Goal: Task Accomplishment & Management: Complete application form

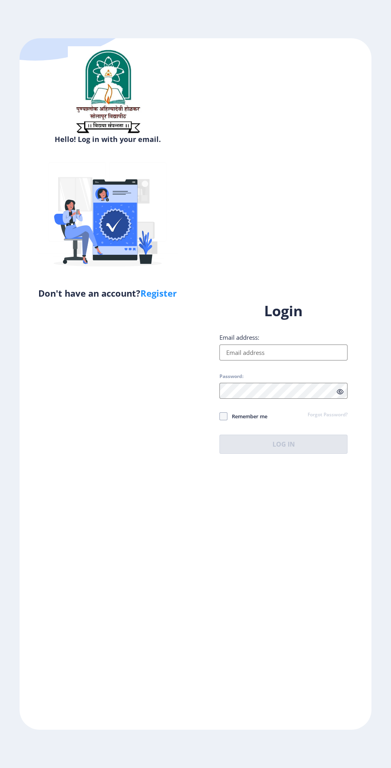
click at [281, 361] on input "Email address:" at bounding box center [283, 353] width 128 height 16
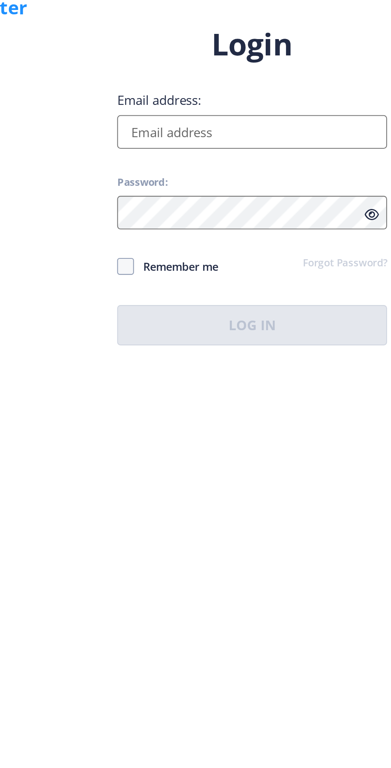
type input "[EMAIL_ADDRESS][DOMAIN_NAME]"
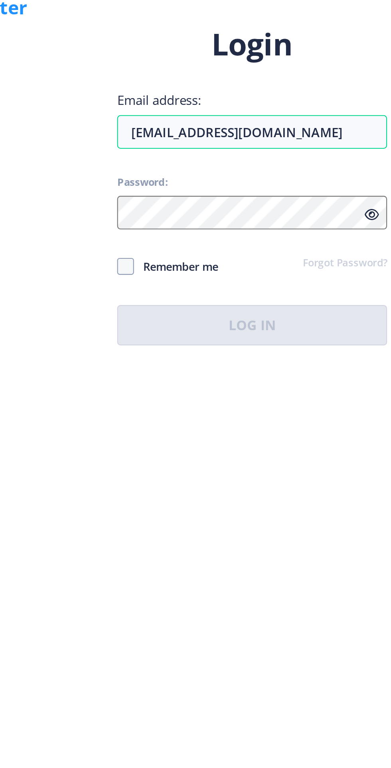
click at [223, 420] on span at bounding box center [223, 416] width 8 height 8
click at [220, 416] on input "Remember me" at bounding box center [219, 416] width 0 height 0
checkbox input "true"
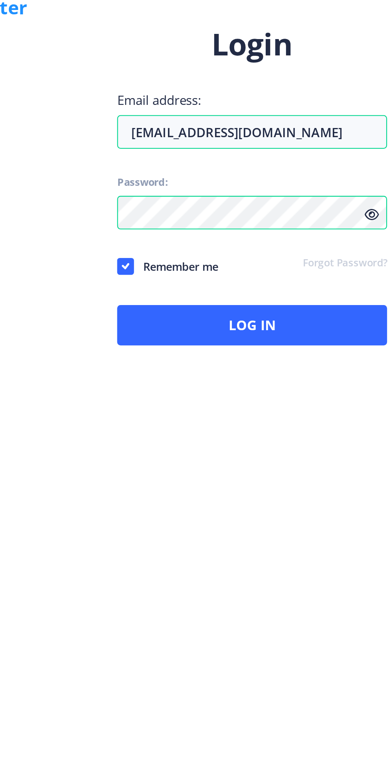
click at [340, 395] on icon at bounding box center [340, 392] width 7 height 6
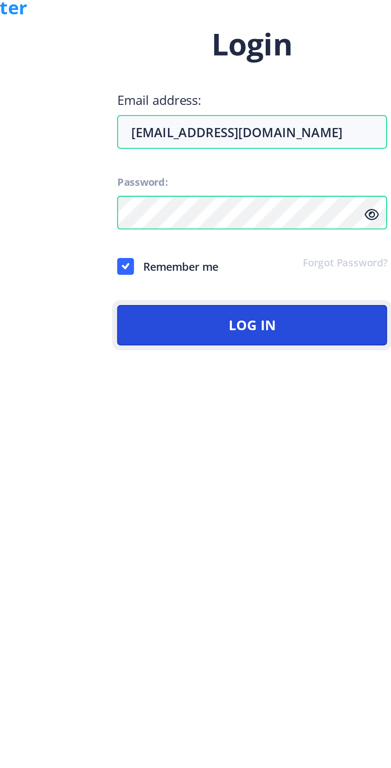
click at [294, 454] on button "Log In" at bounding box center [283, 444] width 128 height 19
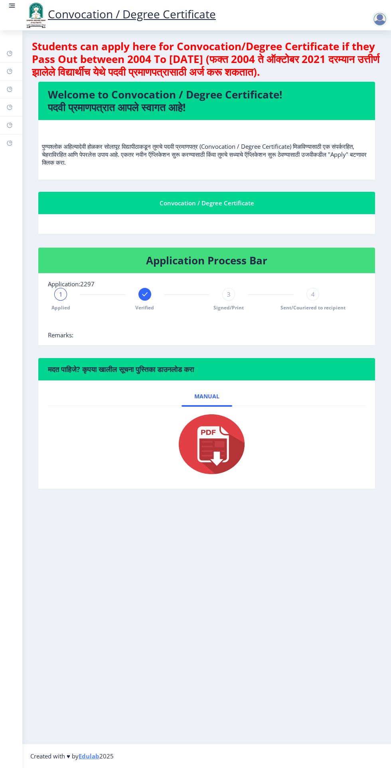
click at [148, 292] on rect at bounding box center [145, 294] width 8 height 8
click at [144, 294] on span "2" at bounding box center [145, 294] width 4 height 8
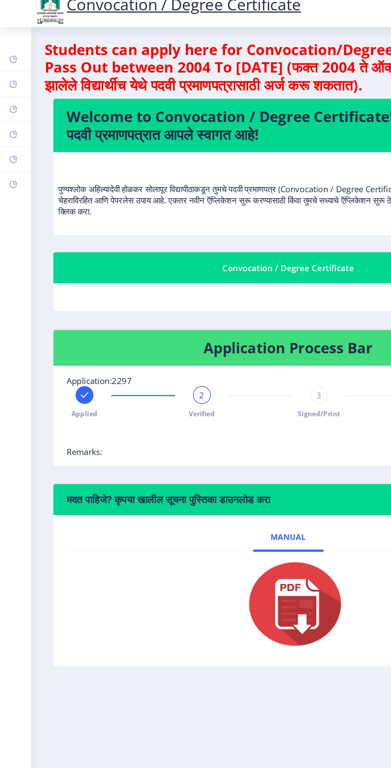
click at [20, 49] on link "Dashboard" at bounding box center [11, 54] width 22 height 18
click at [12, 74] on rect at bounding box center [9, 71] width 6 height 6
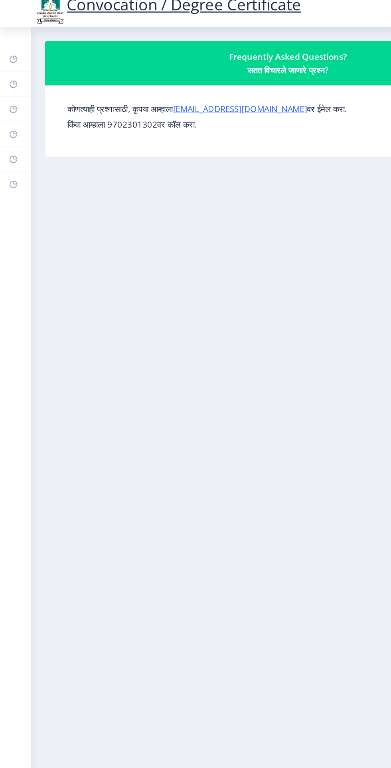
click at [10, 89] on rect at bounding box center [9, 89] width 6 height 6
select select "[DEMOGRAPHIC_DATA]"
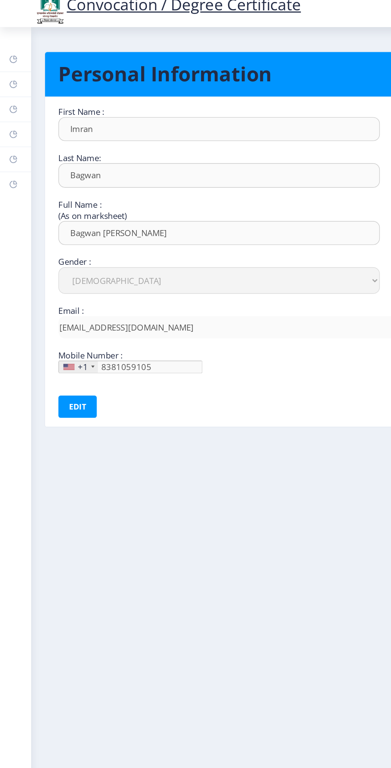
click at [12, 110] on rect at bounding box center [9, 107] width 6 height 6
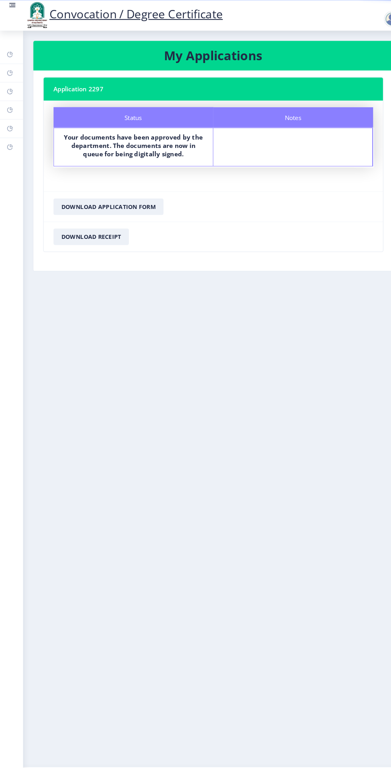
click at [21, 128] on link "Payment issue" at bounding box center [11, 125] width 22 height 18
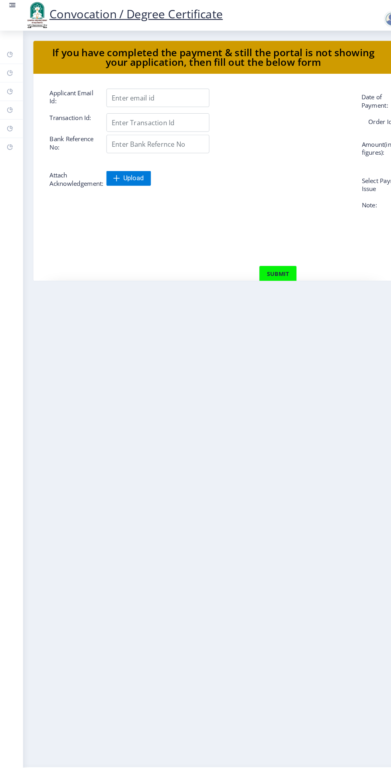
click at [10, 143] on rect at bounding box center [9, 143] width 6 height 6
